Goal: Navigation & Orientation: Understand site structure

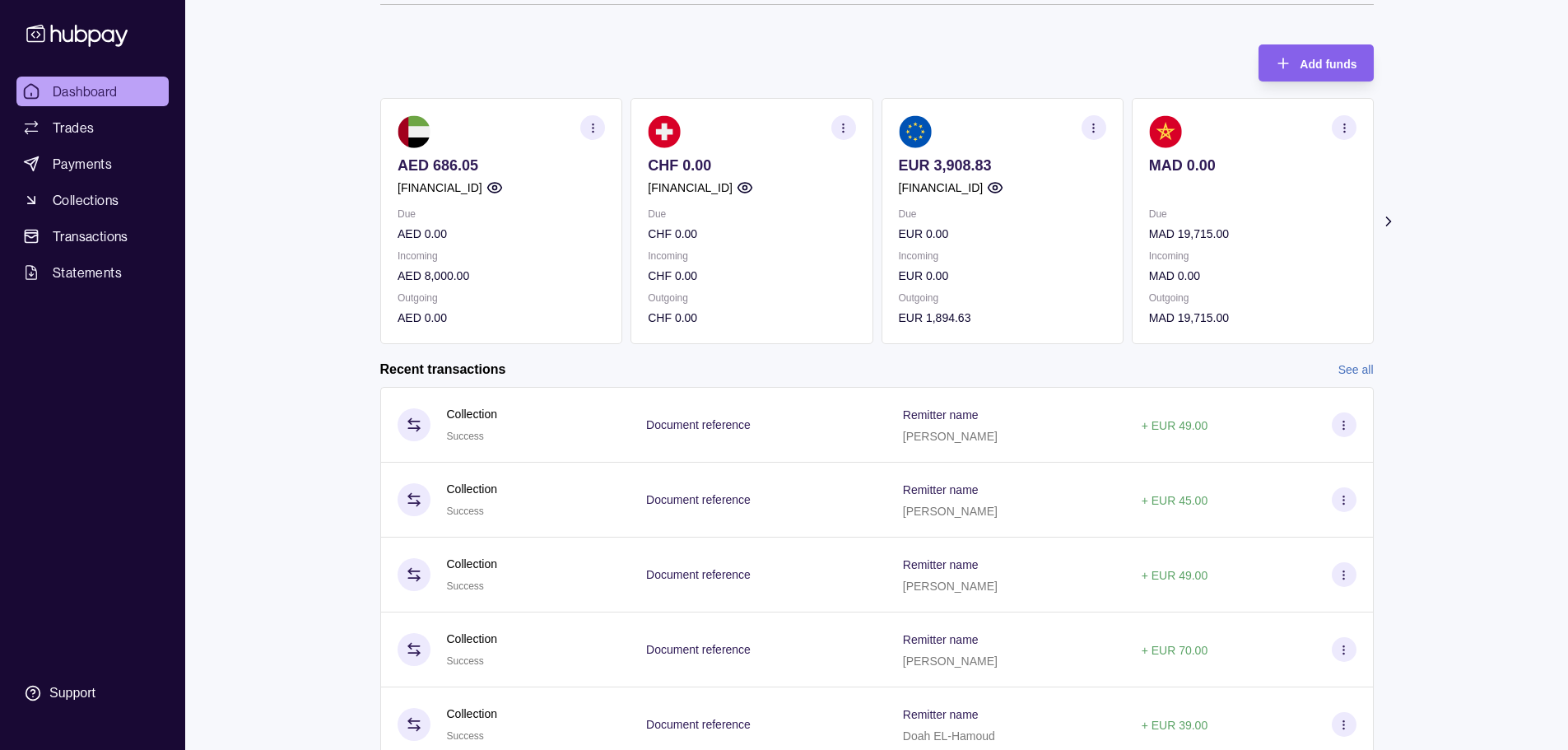
scroll to position [126, 0]
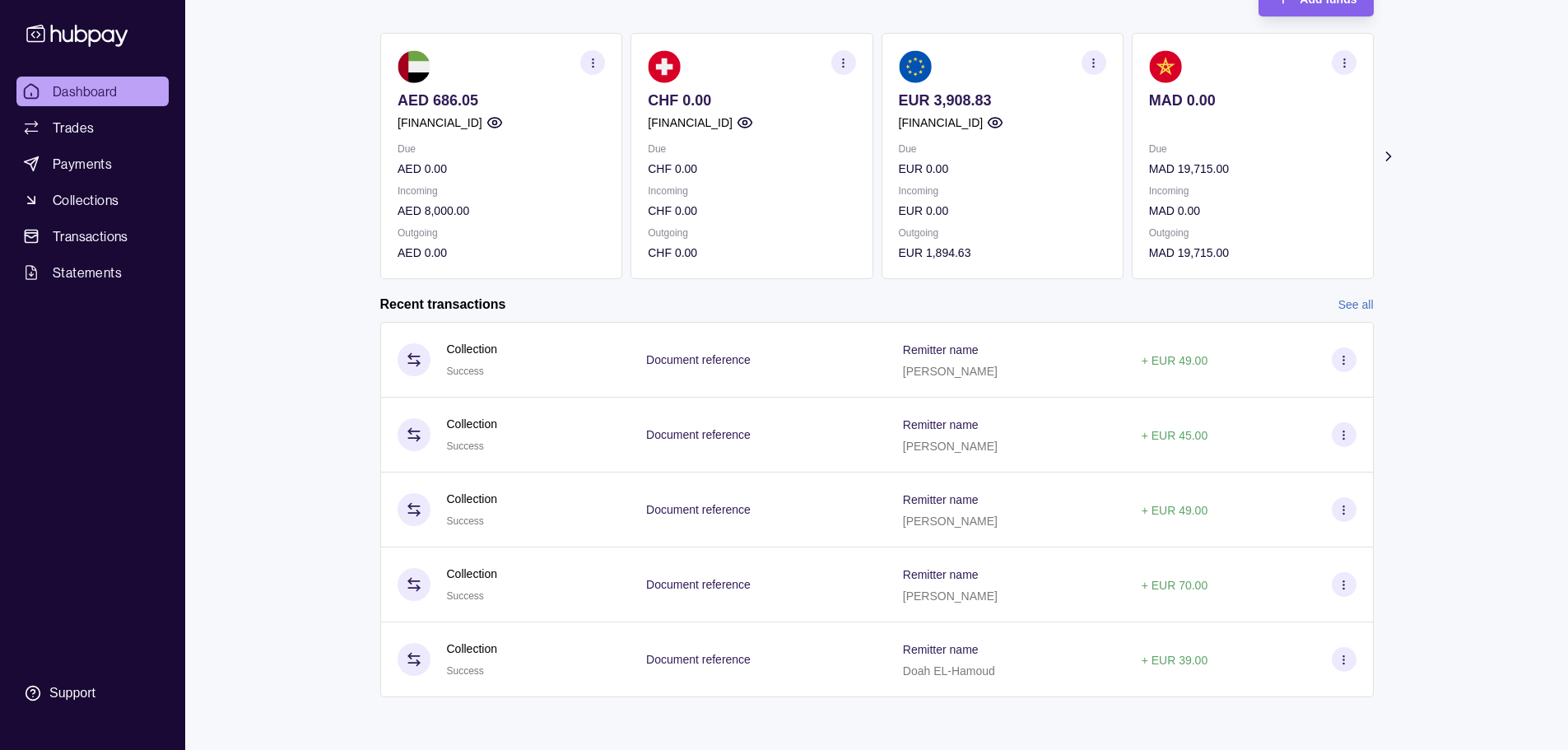
click at [1348, 302] on link "See all" at bounding box center [1356, 304] width 36 height 18
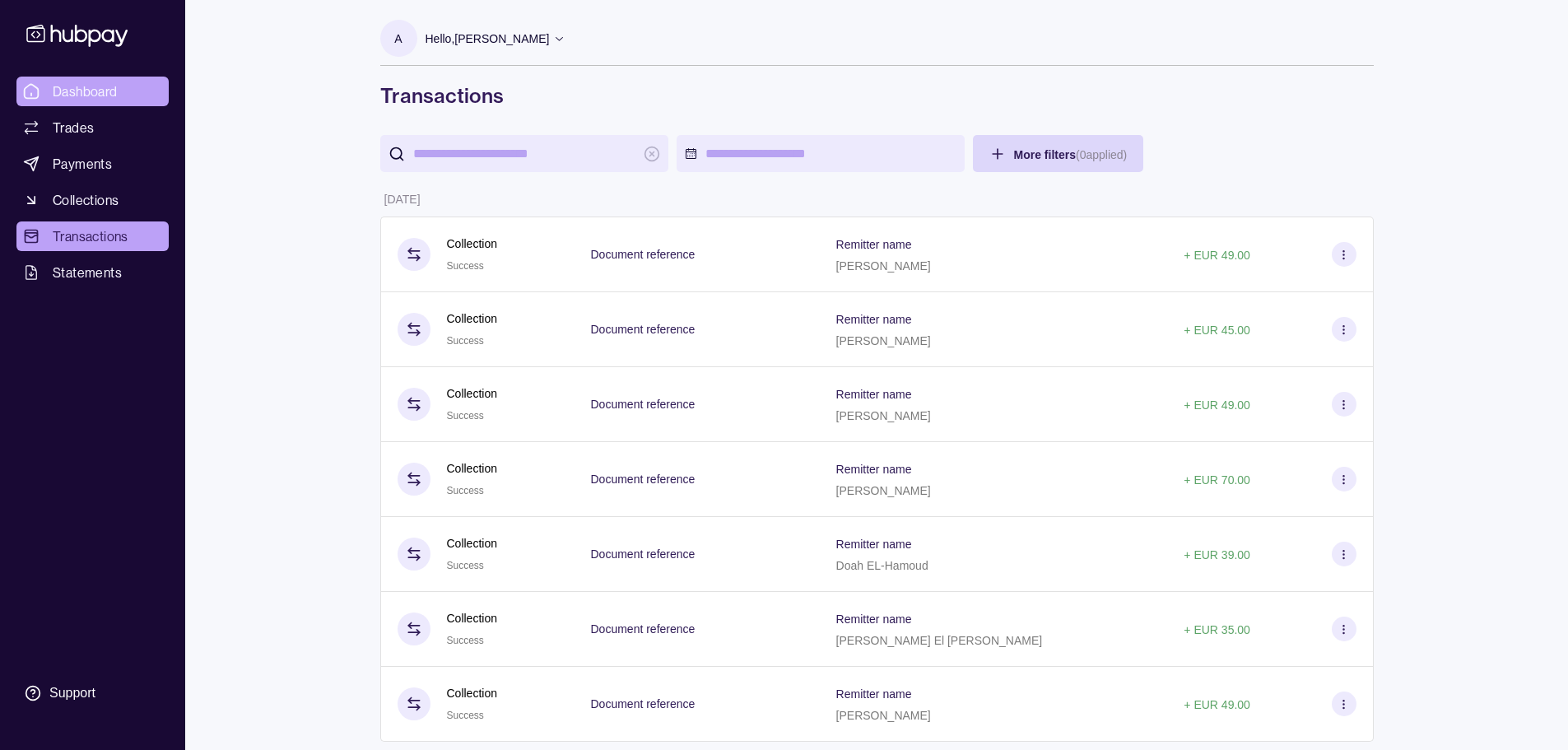
click at [76, 97] on span "Dashboard" at bounding box center [85, 91] width 65 height 20
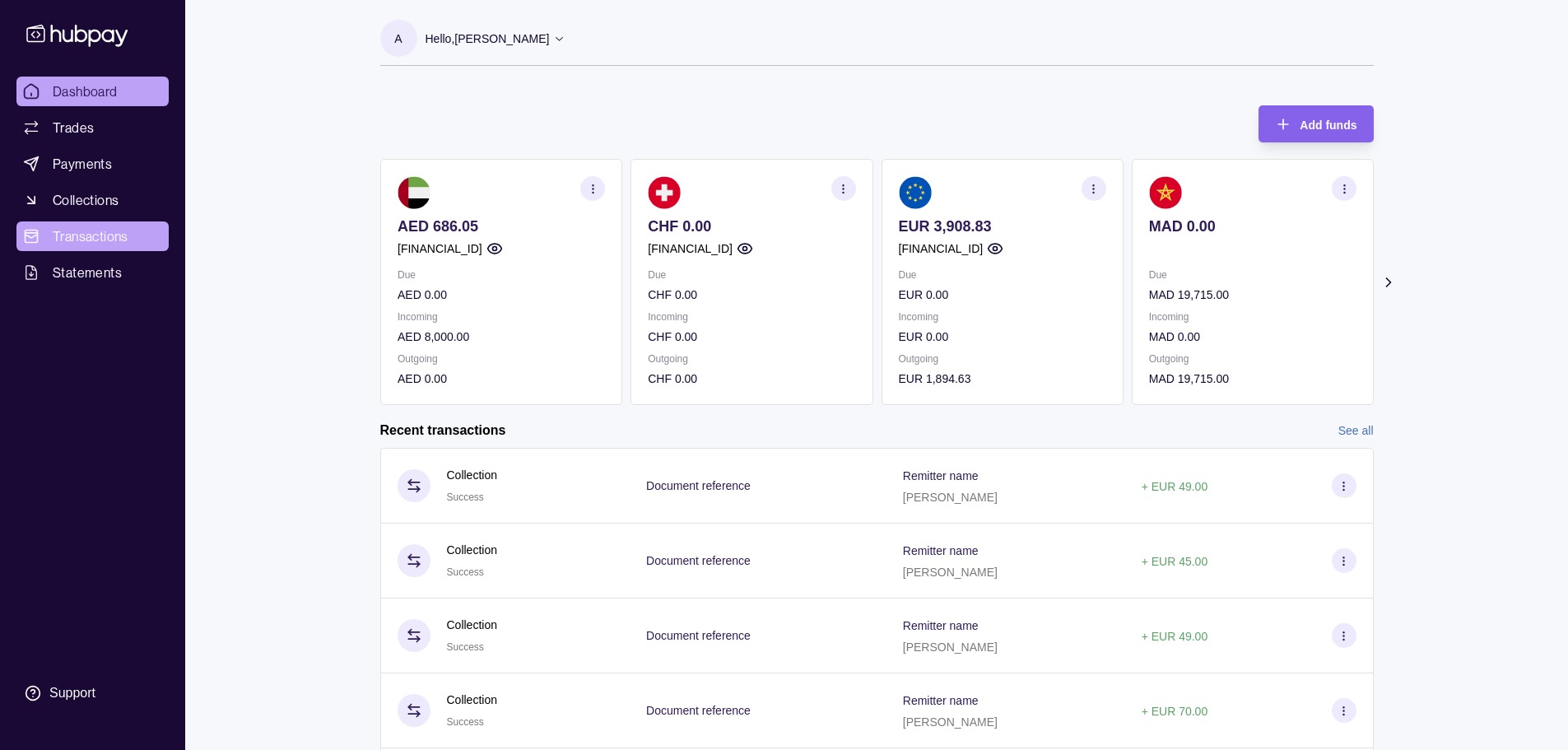
click at [69, 236] on span "Transactions" at bounding box center [90, 236] width 75 height 20
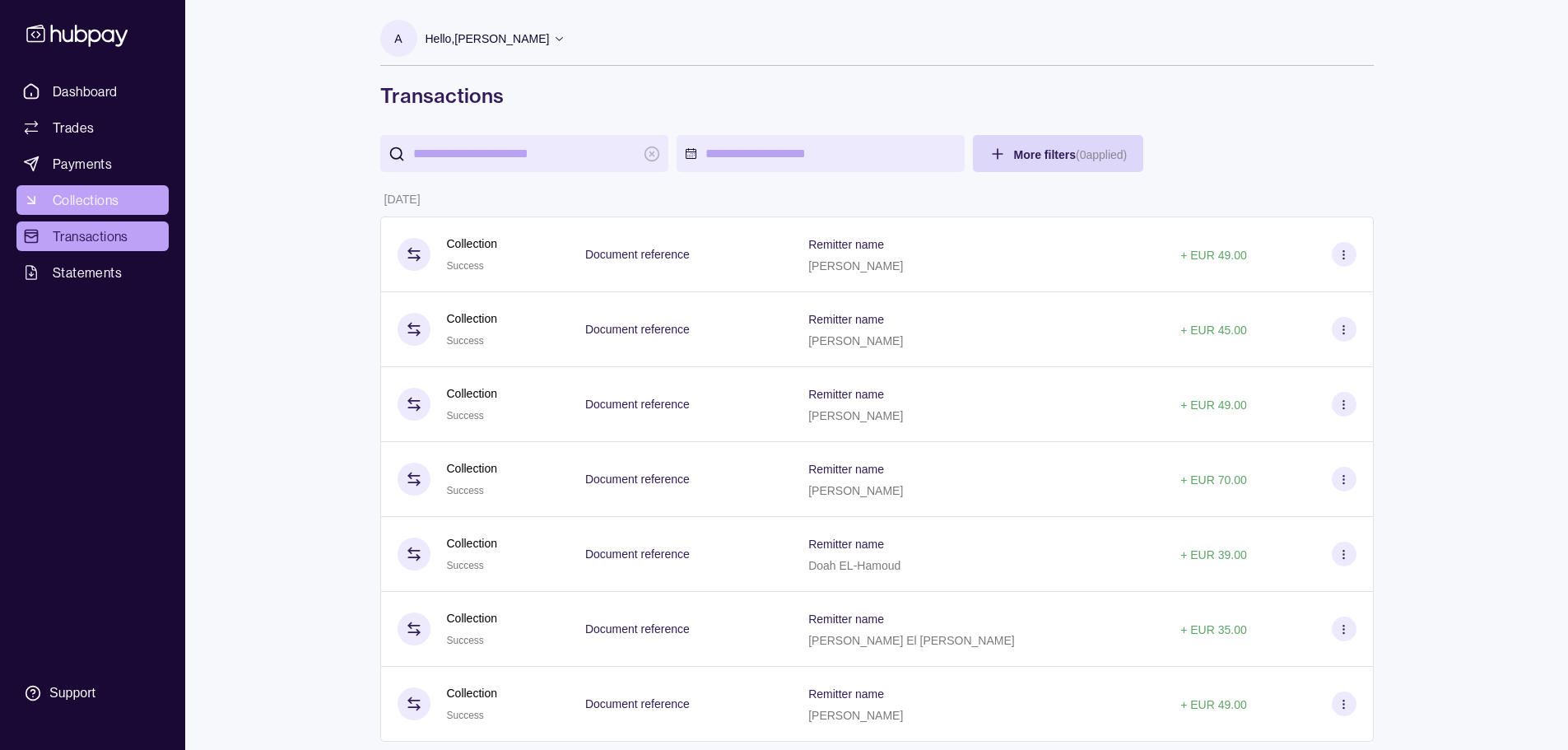
click at [63, 197] on span "Collections" at bounding box center [86, 199] width 66 height 20
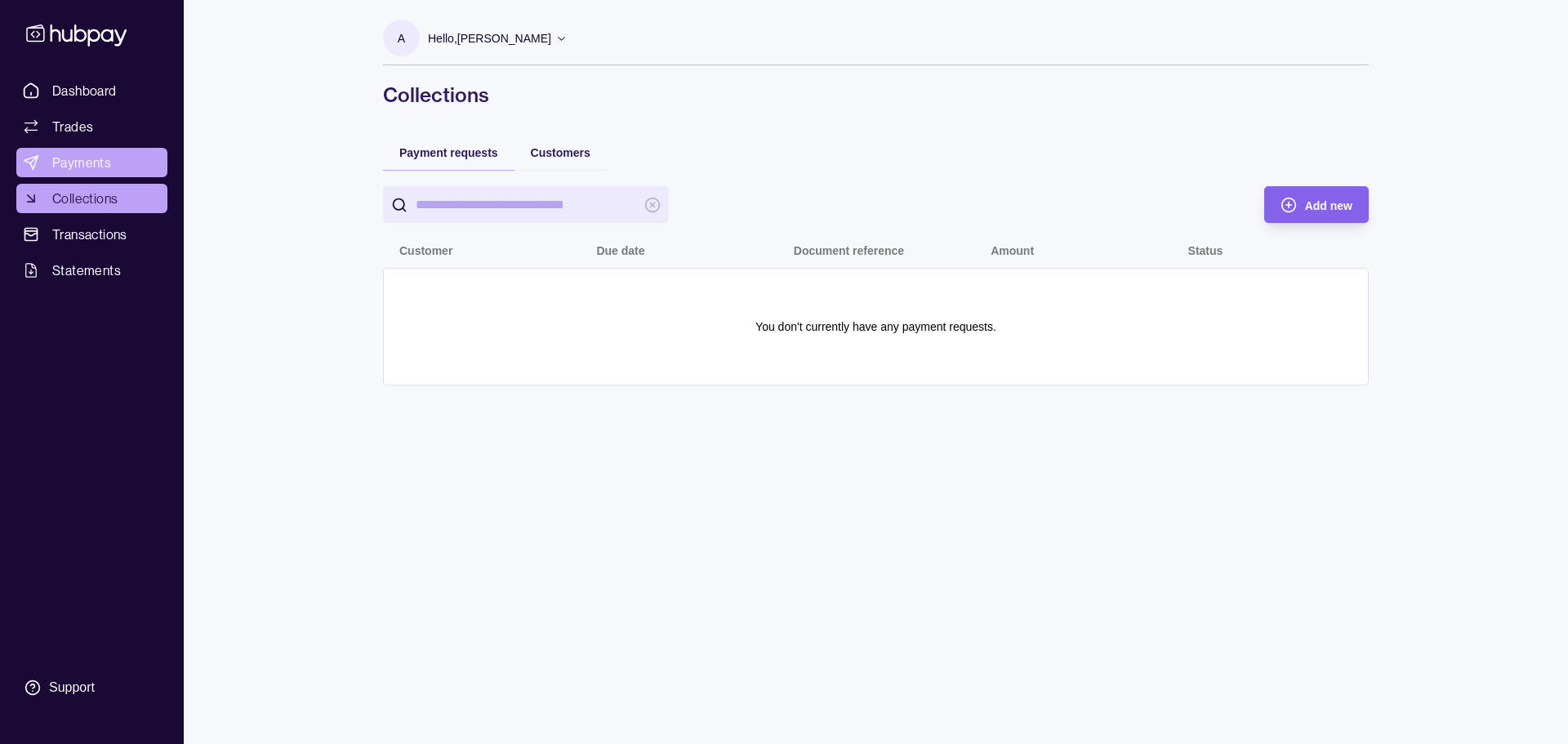
click at [83, 163] on span "Payments" at bounding box center [82, 162] width 58 height 20
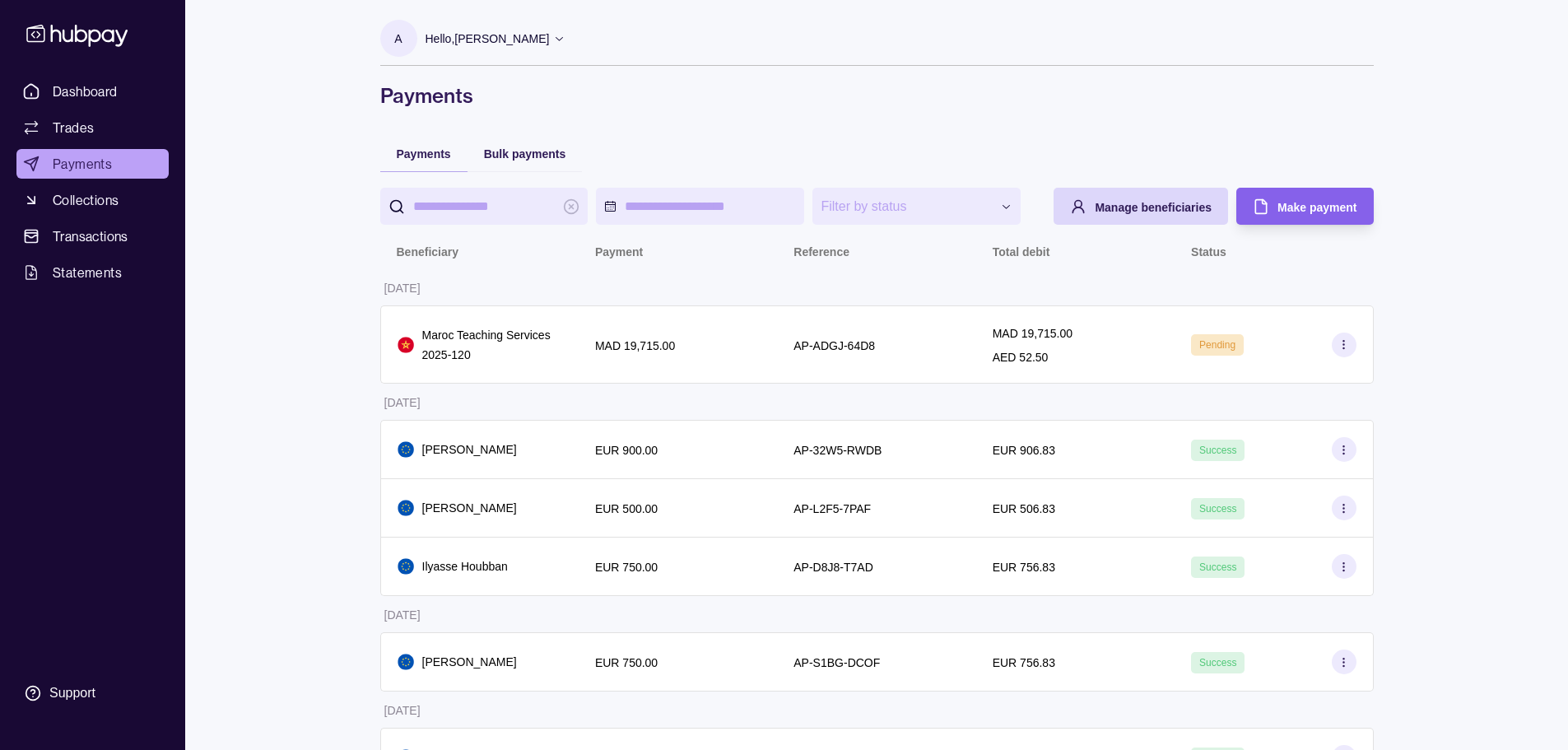
click at [75, 126] on span "Trades" at bounding box center [74, 127] width 42 height 20
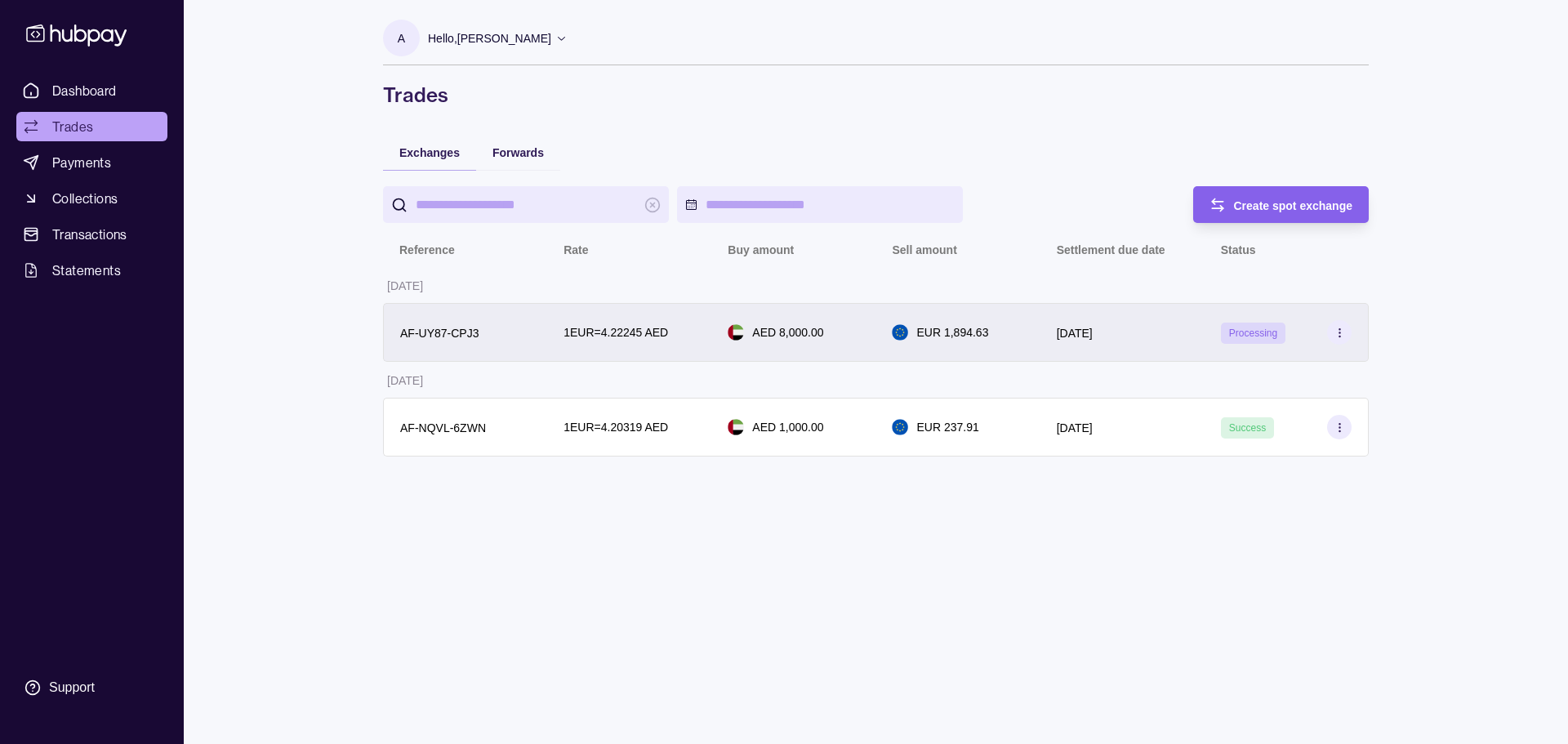
click at [410, 331] on p "AF-UY87-CPJ3" at bounding box center [439, 332] width 78 height 13
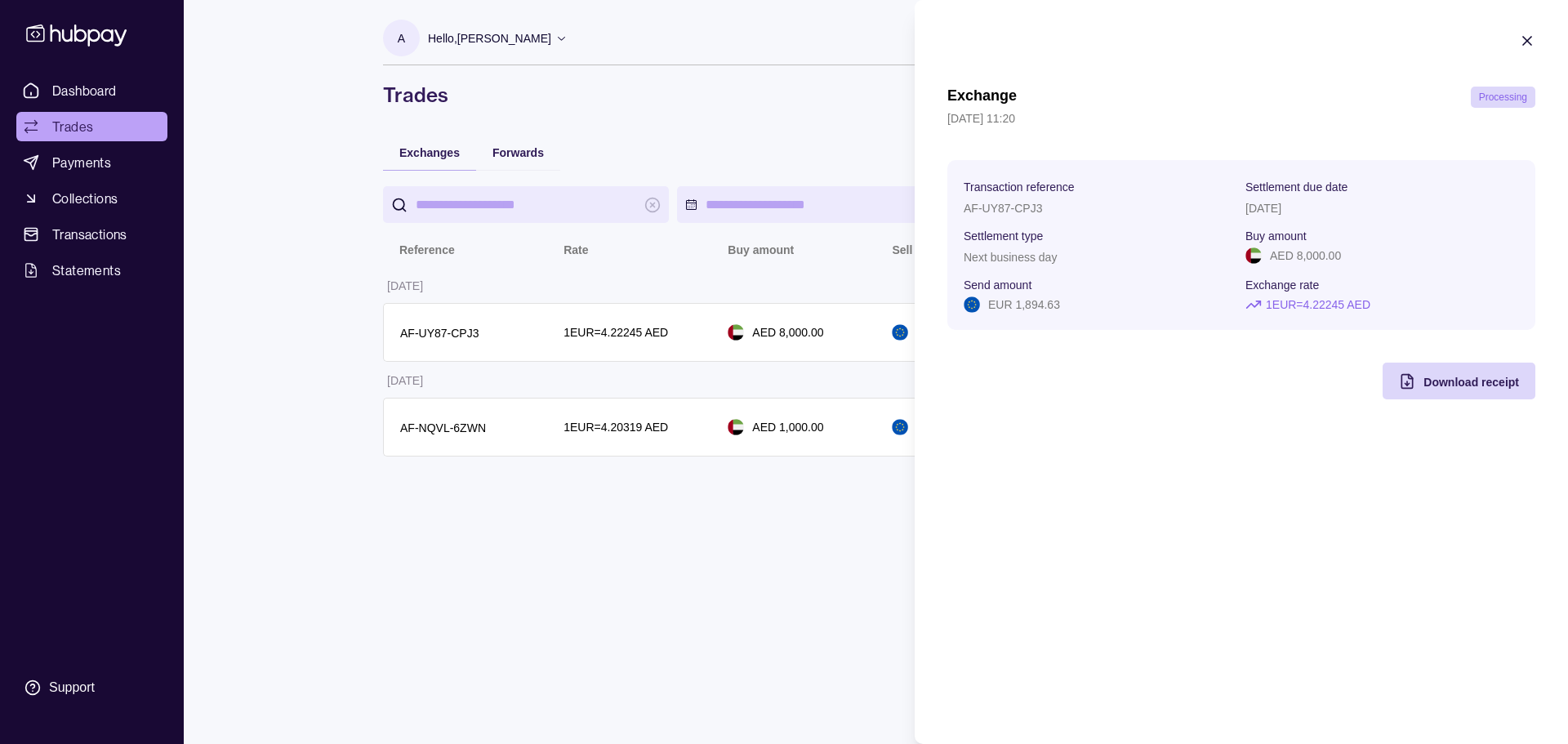
click at [404, 319] on html "Dashboard Trades Payments Collections Transactions Statements Support A Hello, …" at bounding box center [784, 372] width 1568 height 744
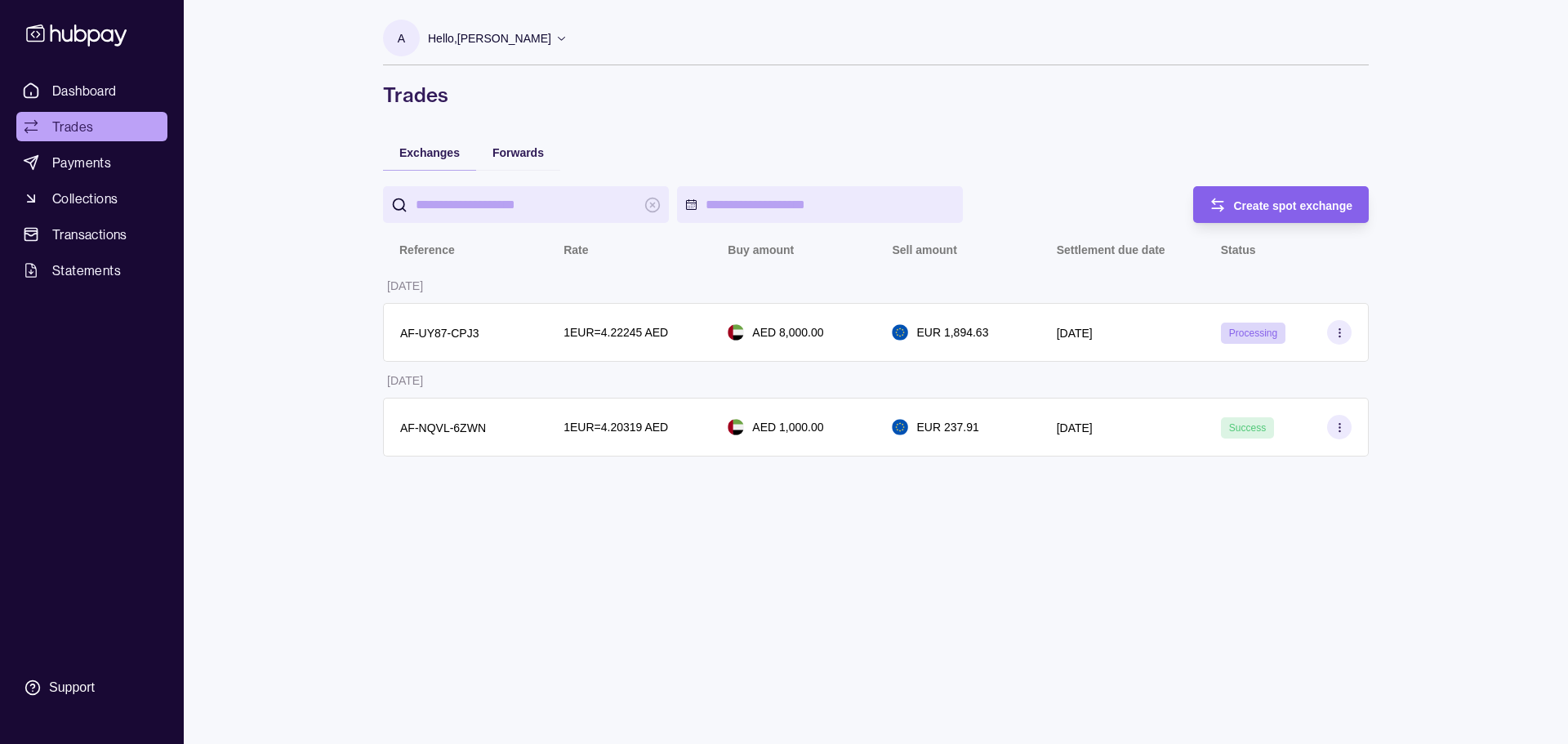
click at [723, 613] on div "A Hello, [PERSON_NAME] Life Guidance Network Account Terms and conditions Priva…" at bounding box center [876, 372] width 1051 height 744
click at [339, 195] on div "Dashboard Trades Payments Collections Transactions Statements Support A Hello, …" at bounding box center [784, 372] width 1568 height 744
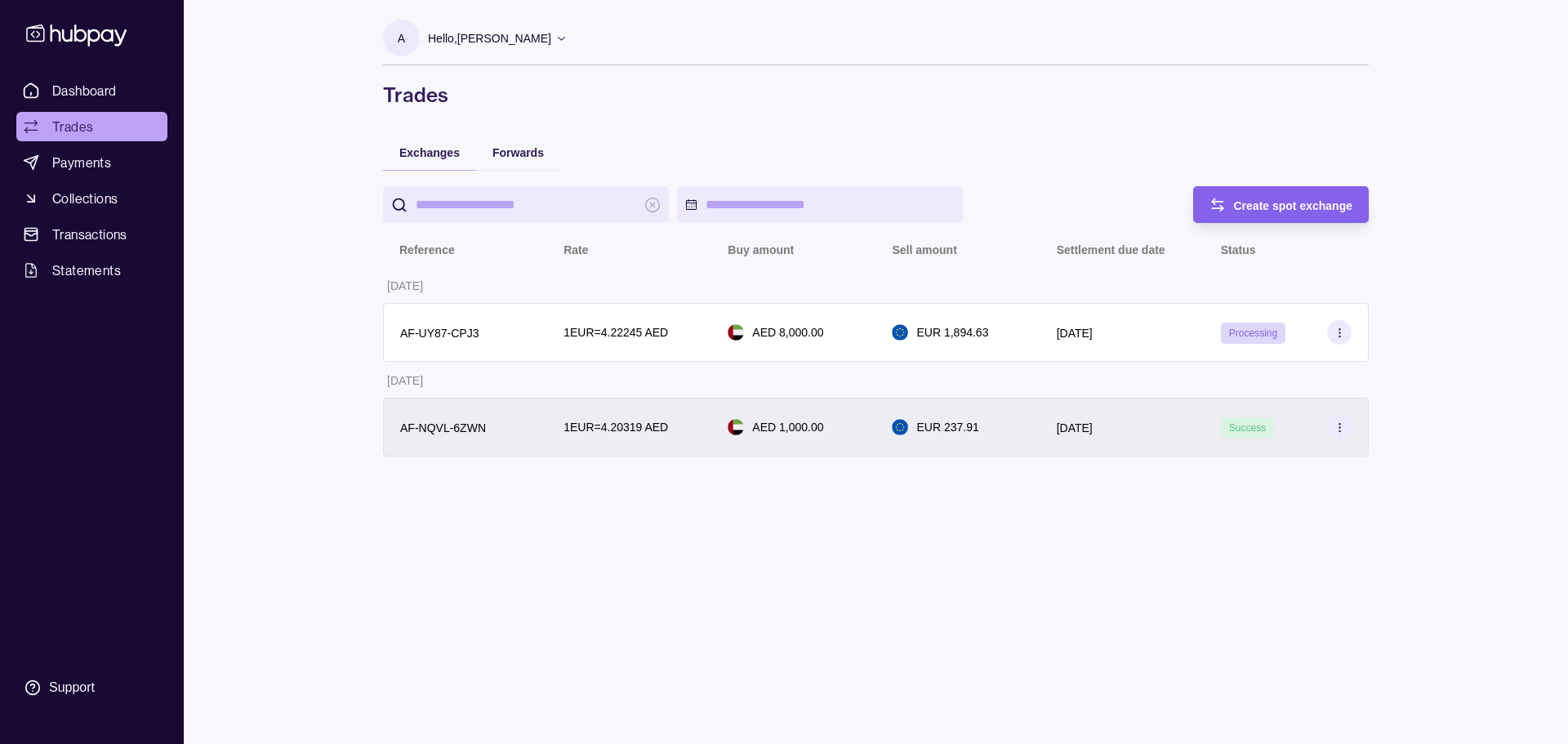
drag, startPoint x: 565, startPoint y: 647, endPoint x: 534, endPoint y: 436, distance: 213.3
click at [565, 647] on div "A Hello, [PERSON_NAME] Life Guidance Network Account Terms and conditions Priva…" at bounding box center [876, 372] width 1051 height 744
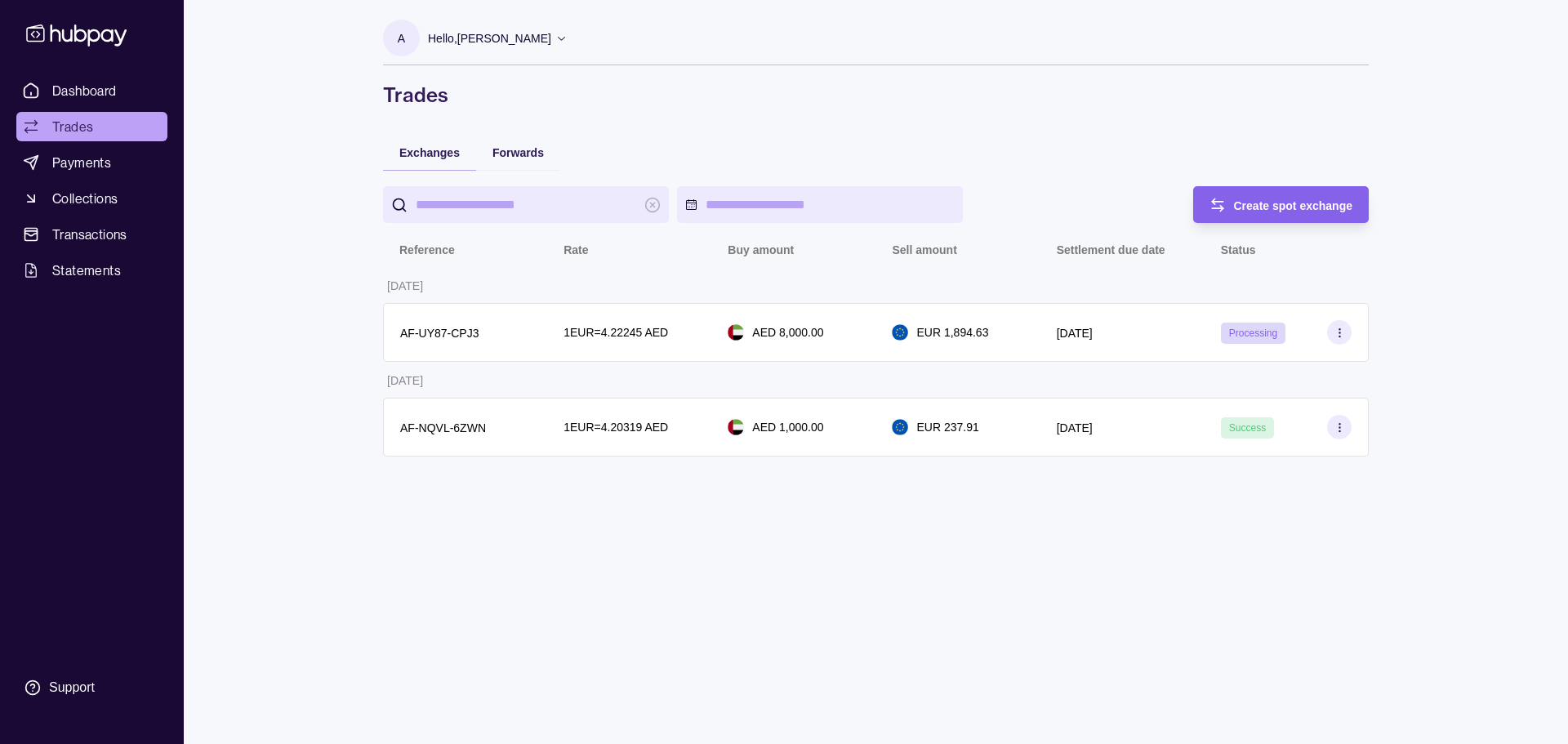
click at [296, 497] on div "Dashboard Trades Payments Collections Transactions Statements Support A Hello, …" at bounding box center [784, 372] width 1568 height 744
click at [83, 78] on link "Dashboard" at bounding box center [92, 90] width 151 height 29
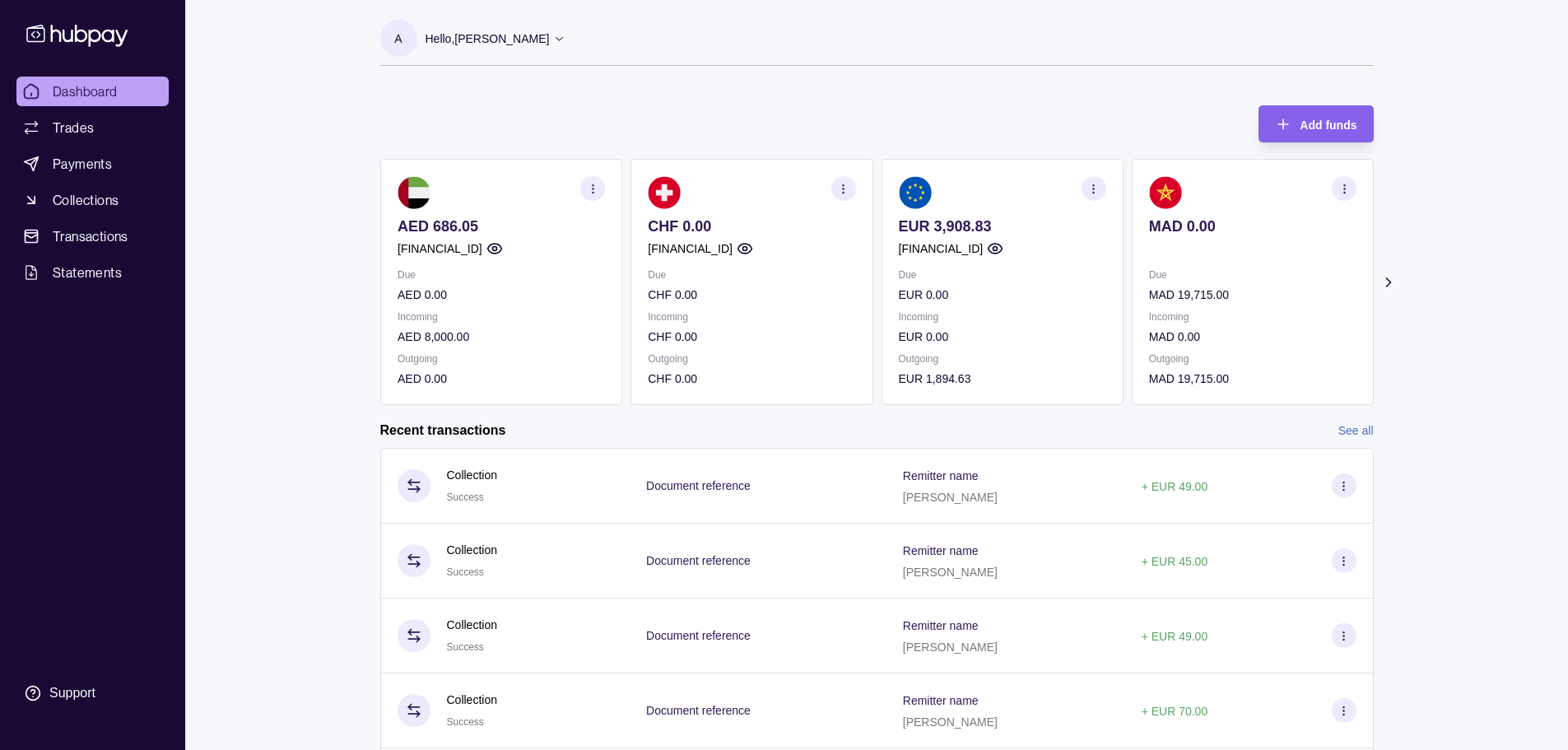
click at [352, 378] on section "Add funds AED 686.05 [FINANCIAL_ID] Due AED 0.00 Incoming AED 8,000.00 Outgoing…" at bounding box center [877, 473] width 1059 height 767
click at [350, 358] on section "Add funds AED 686.05 [FINANCIAL_ID] Due AED 0.00 Incoming AED 8,000.00 Outgoing…" at bounding box center [877, 473] width 1059 height 767
click at [503, 316] on section "AED 686.05 [FINANCIAL_ID] Due AED 0.00 Incoming AED 8,000.00 Outgoing AED 0.00" at bounding box center [501, 281] width 242 height 246
click at [503, 316] on p "Incoming" at bounding box center [501, 316] width 207 height 18
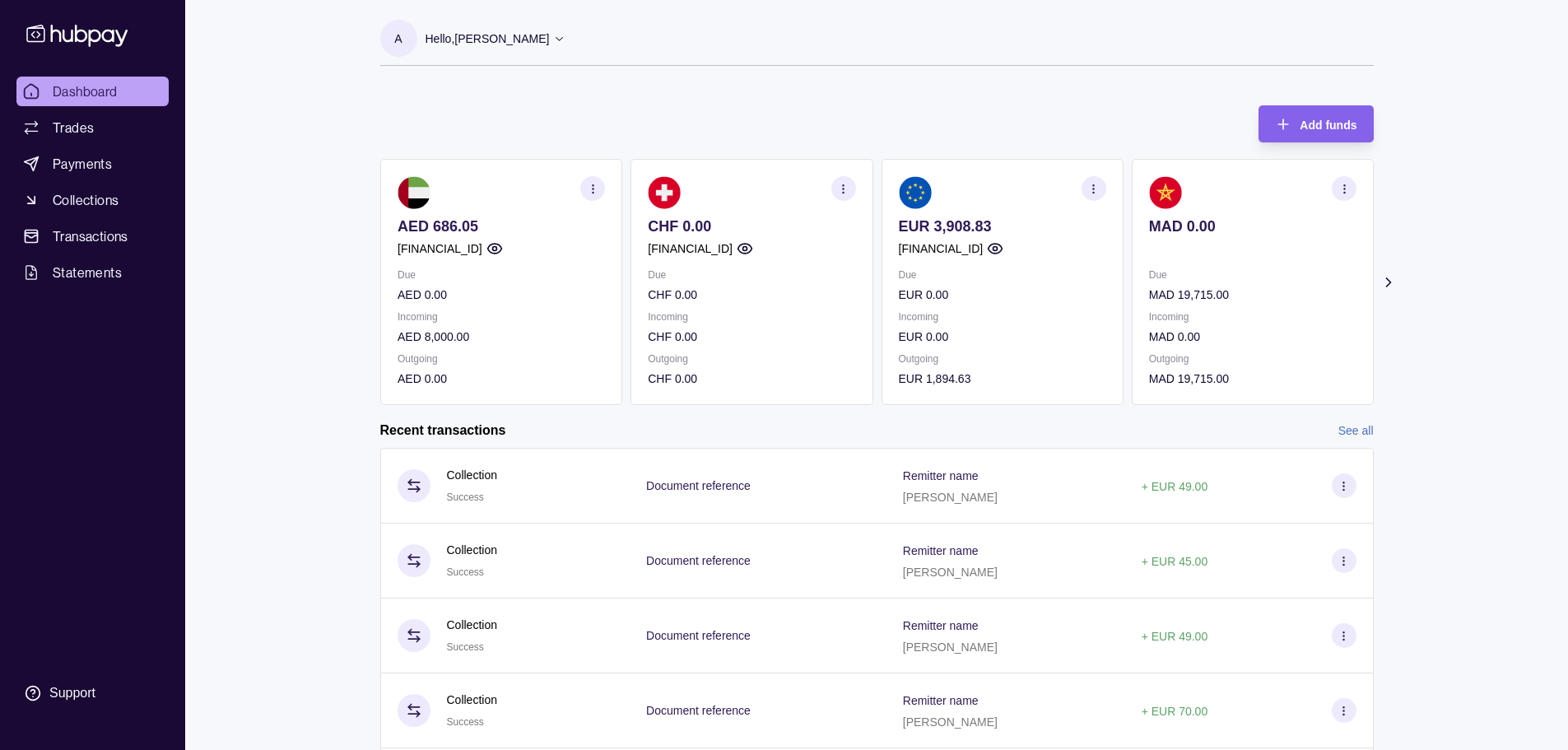
click at [353, 157] on section "Add funds AED 686.05 [FINANCIAL_ID] Due AED 0.00 Incoming AED 8,000.00 Outgoing…" at bounding box center [877, 473] width 1059 height 767
click at [268, 570] on div "Dashboard Trades Payments Collections Transactions Statements Support A Hello, …" at bounding box center [784, 437] width 1568 height 876
